Goal: Obtain resource: Download file/media

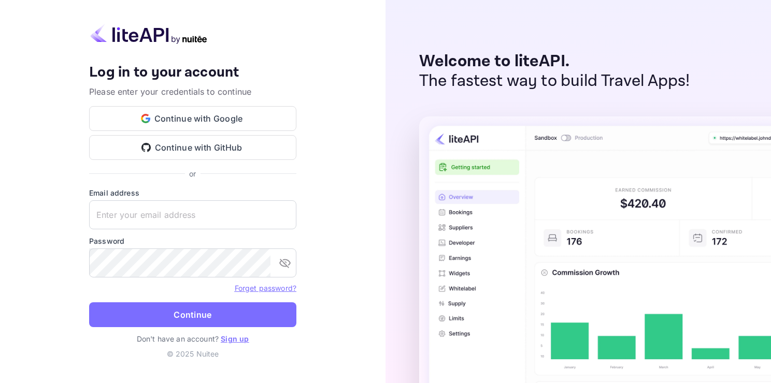
type input "[EMAIL_ADDRESS][DOMAIN_NAME]"
click at [44, 259] on div "Your account has been created successfully, a confirmation link has been sent t…" at bounding box center [193, 191] width 386 height 383
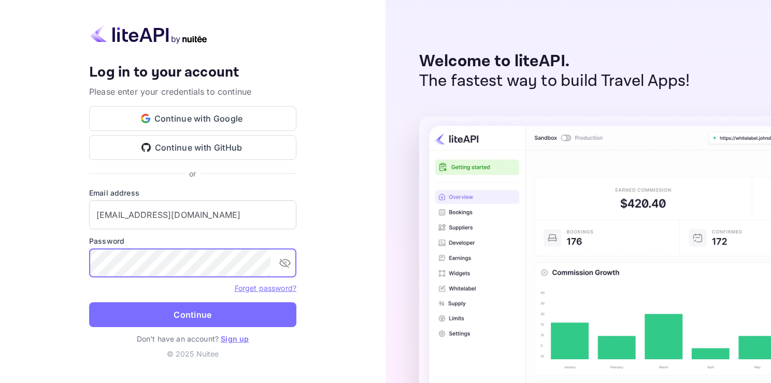
click at [89, 303] on button "Continue" at bounding box center [192, 315] width 207 height 25
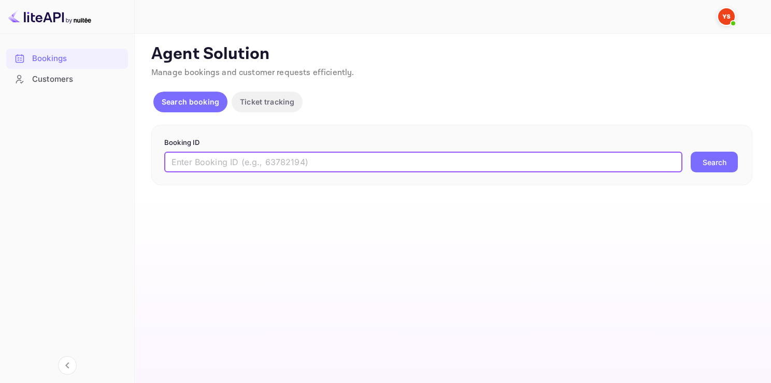
paste input "9916260"
type input "9916260"
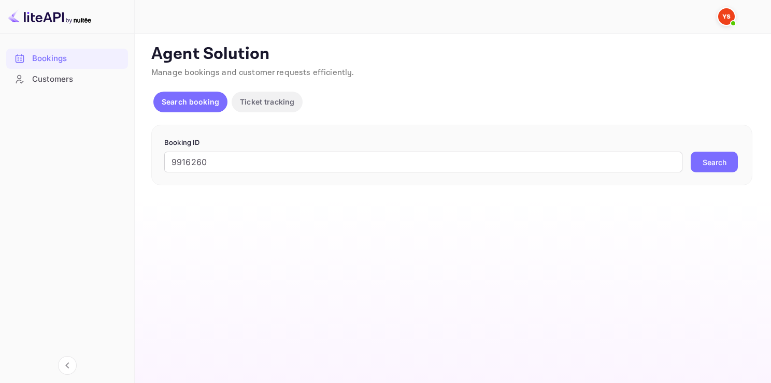
click at [702, 157] on button "Search" at bounding box center [714, 162] width 47 height 21
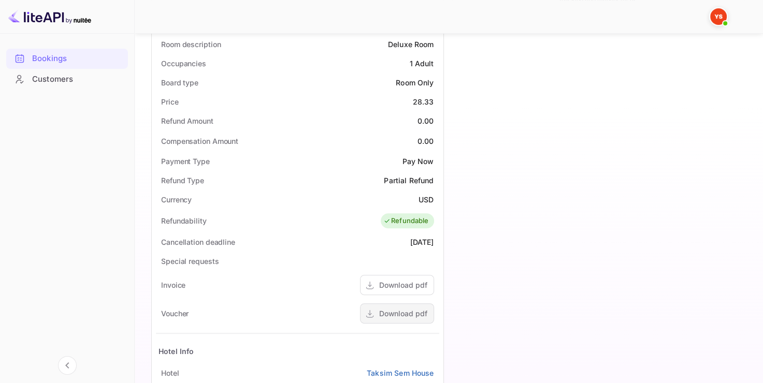
scroll to position [472, 0]
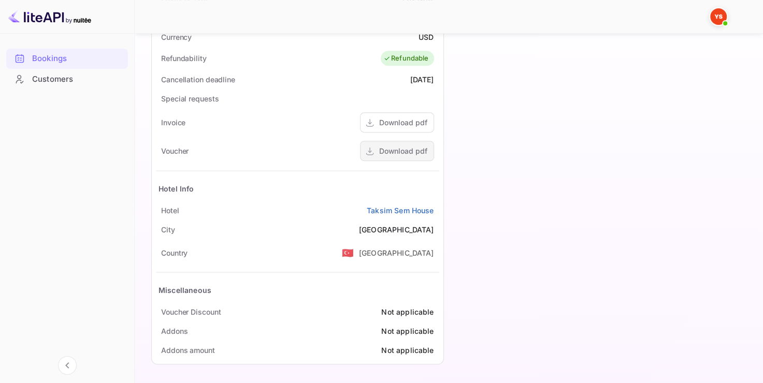
click at [387, 150] on div "Download pdf" at bounding box center [403, 151] width 48 height 11
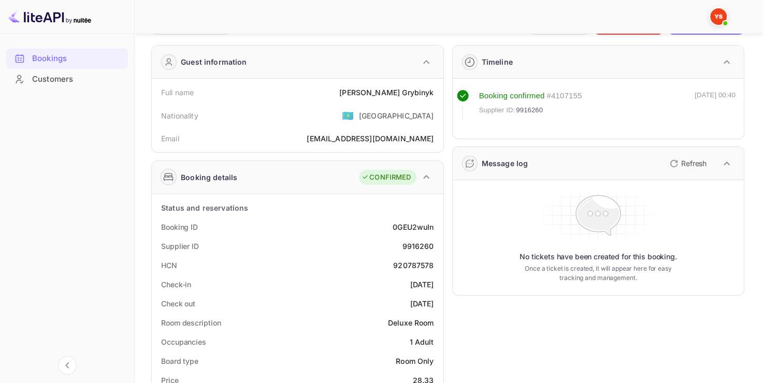
scroll to position [0, 0]
